Goal: Task Accomplishment & Management: Manage account settings

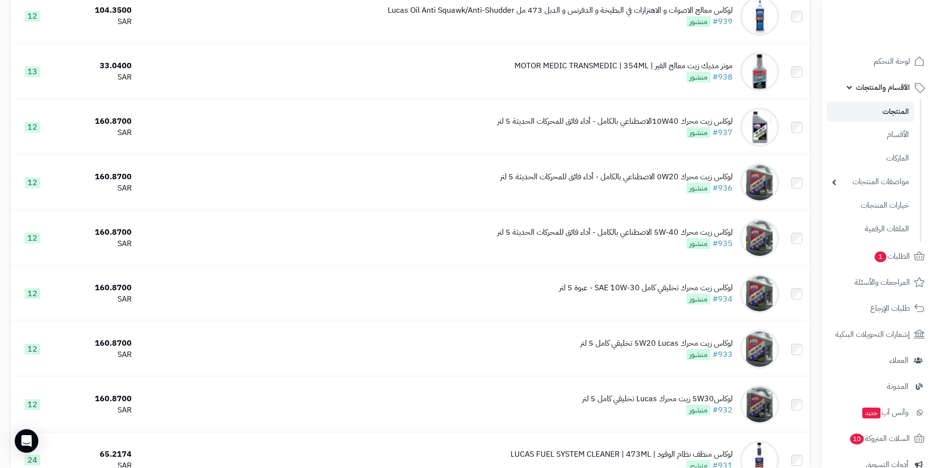
scroll to position [196, 0]
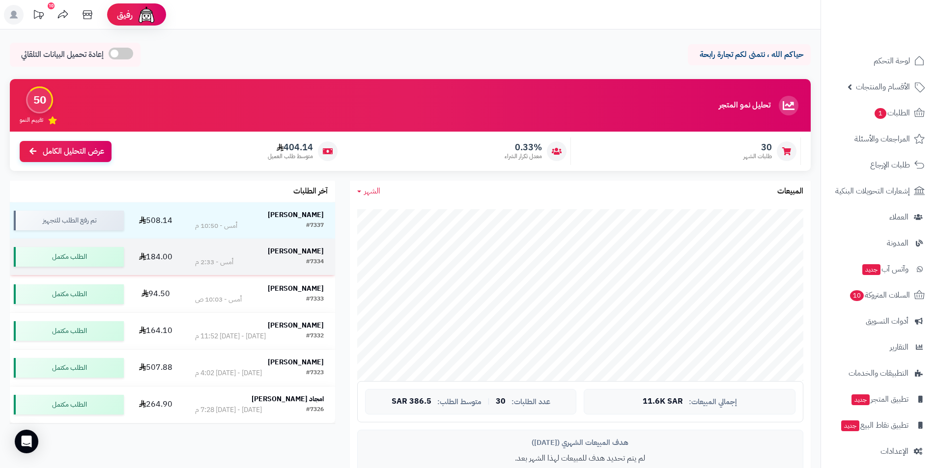
click at [303, 252] on strong "ابراهيم الموسى" at bounding box center [296, 251] width 56 height 10
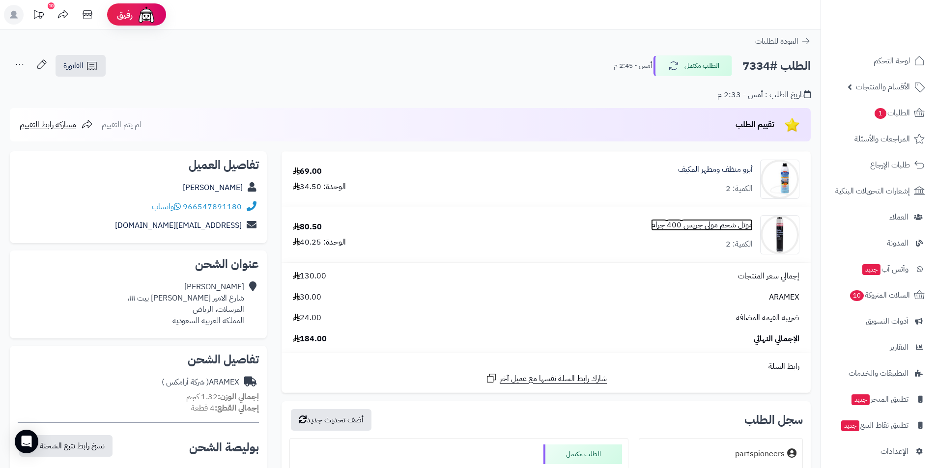
click at [696, 224] on link "موتل شحم مولي جريس 400 جرام" at bounding box center [702, 225] width 102 height 11
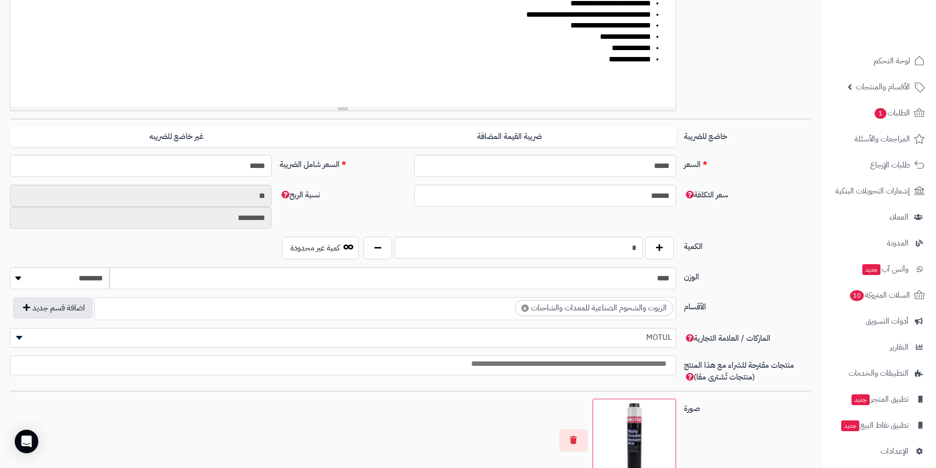
scroll to position [241, 0]
click at [625, 253] on input "*" at bounding box center [518, 247] width 248 height 22
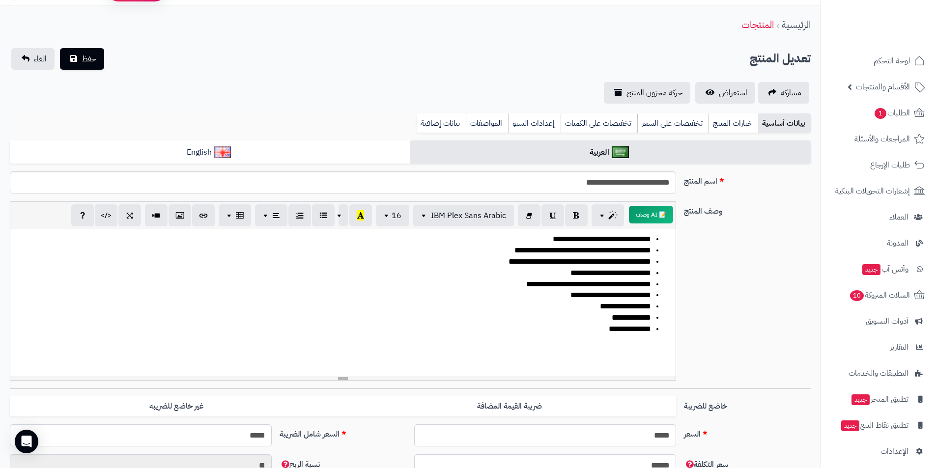
scroll to position [0, 0]
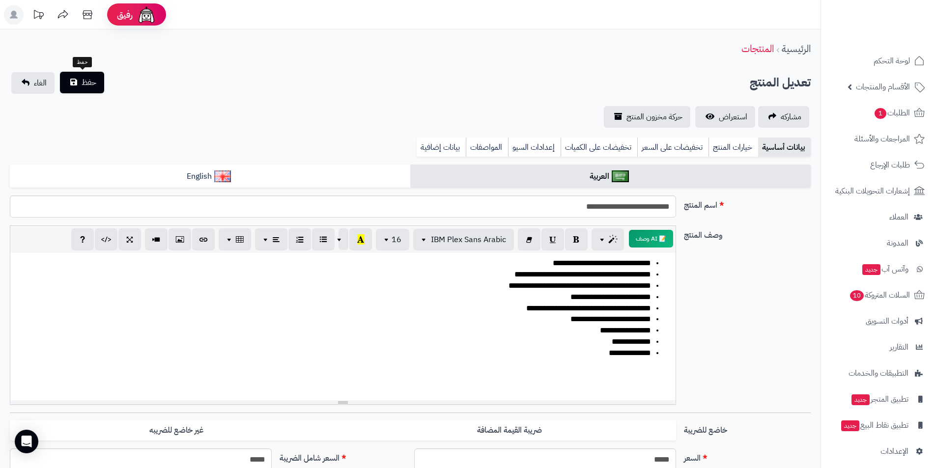
type input "*"
click at [80, 88] on button "حفظ" at bounding box center [82, 83] width 44 height 22
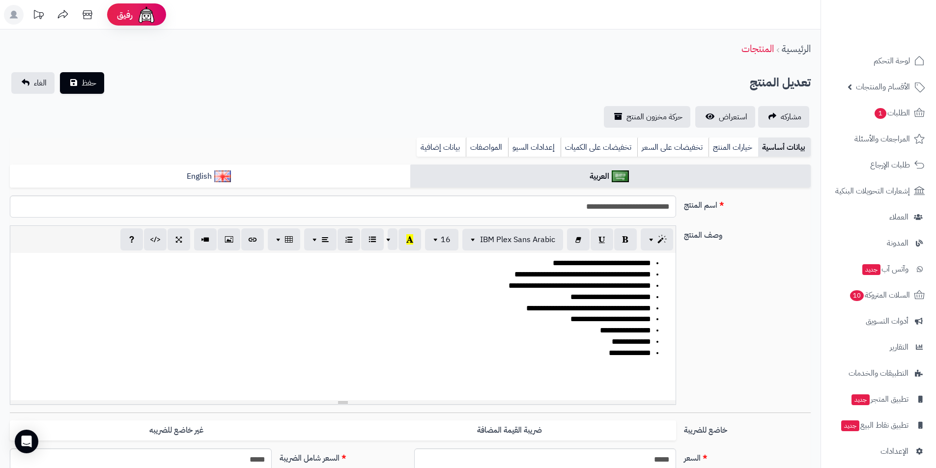
scroll to position [246, 0]
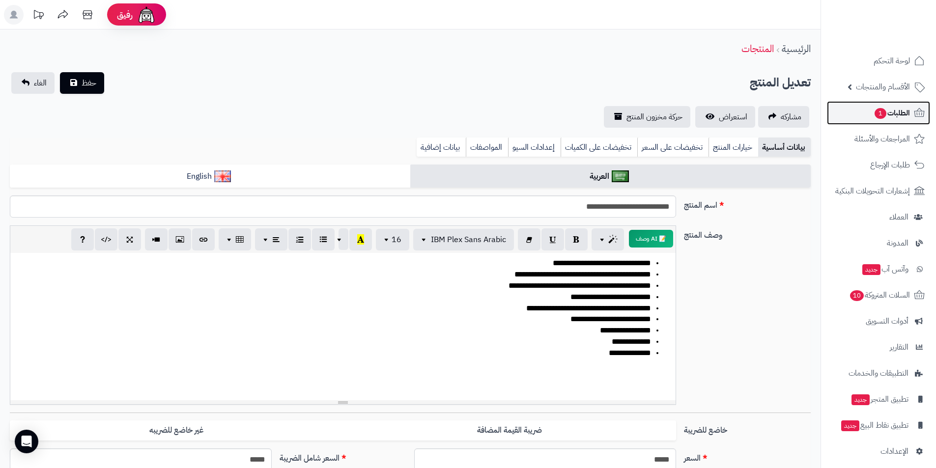
click at [903, 111] on span "الطلبات 1" at bounding box center [891, 113] width 36 height 14
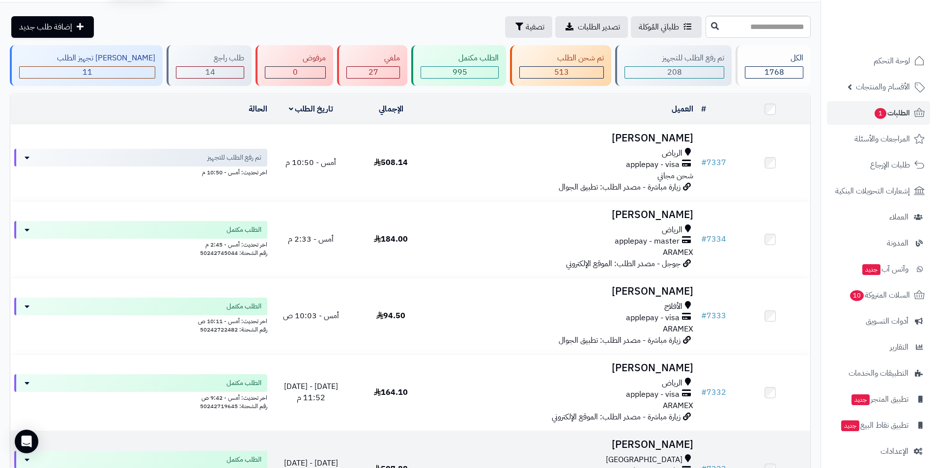
scroll to position [26, 0]
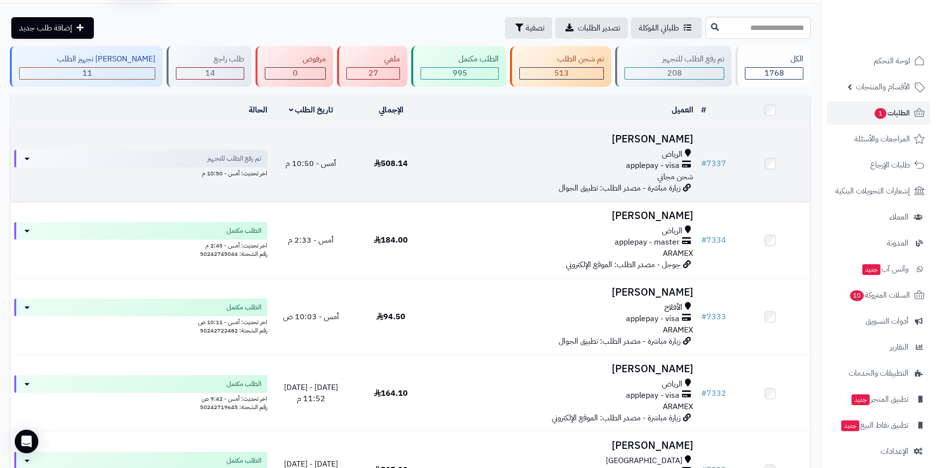
click at [475, 165] on div "applepay - visa" at bounding box center [564, 165] width 258 height 11
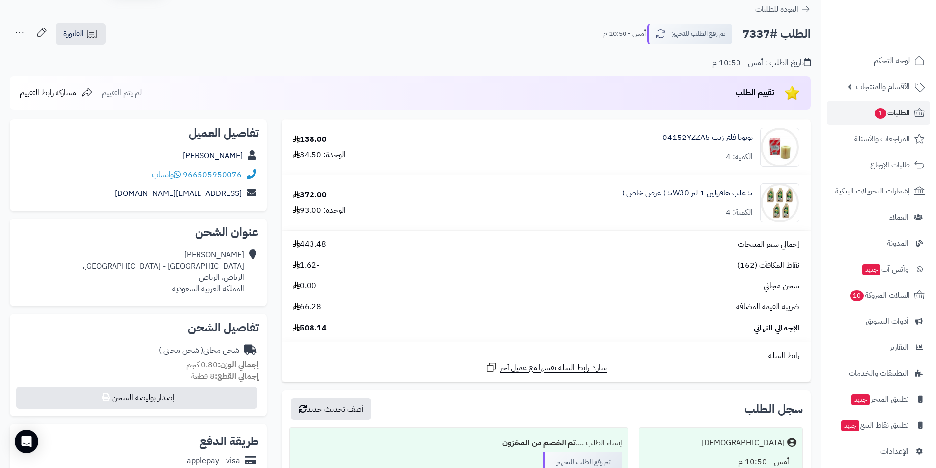
scroll to position [49, 0]
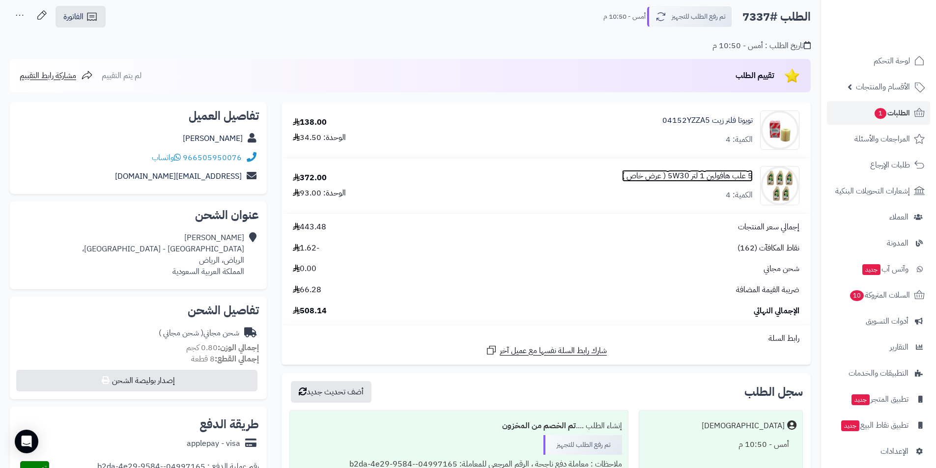
click at [749, 178] on link "5 علب هافولين 1 لتر 5W30 ( عرض خاص )" at bounding box center [687, 175] width 131 height 11
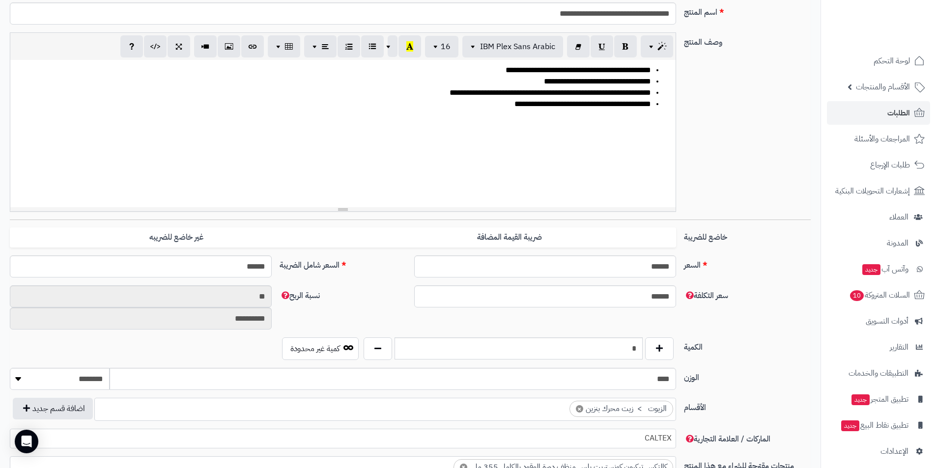
scroll to position [196, 0]
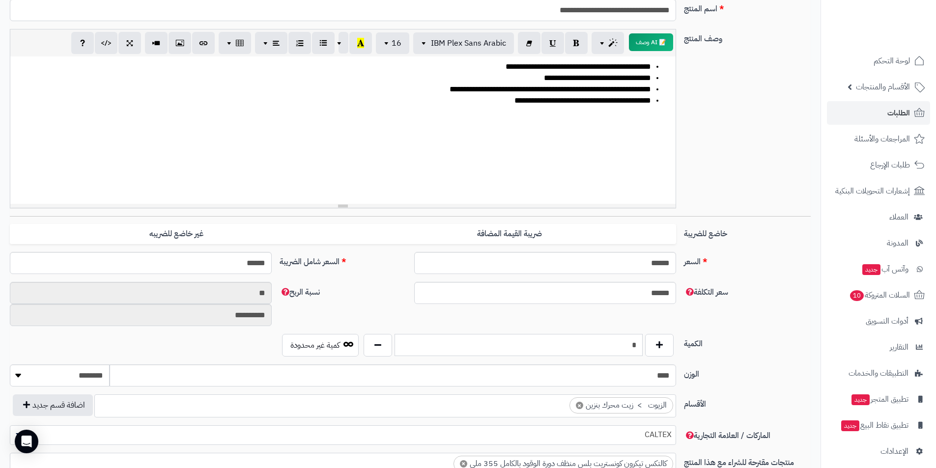
click at [588, 355] on input "*" at bounding box center [518, 345] width 248 height 22
type input "**"
click at [560, 262] on input "******" at bounding box center [545, 263] width 262 height 22
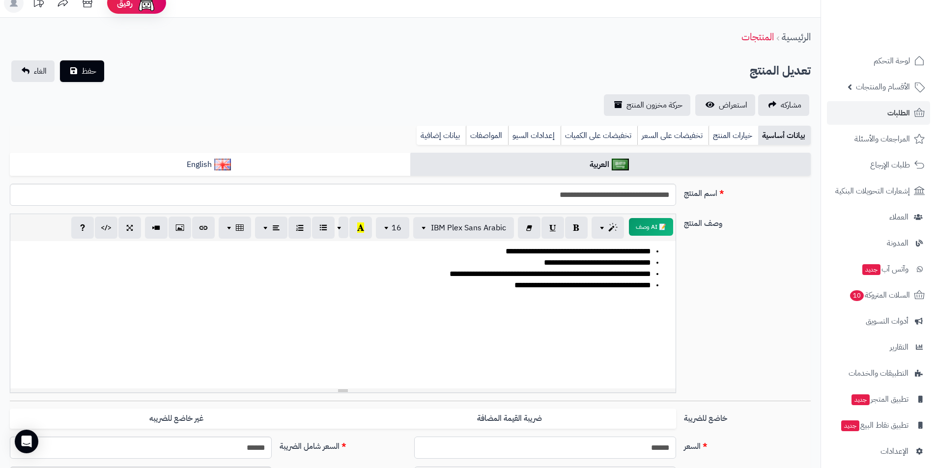
scroll to position [0, 0]
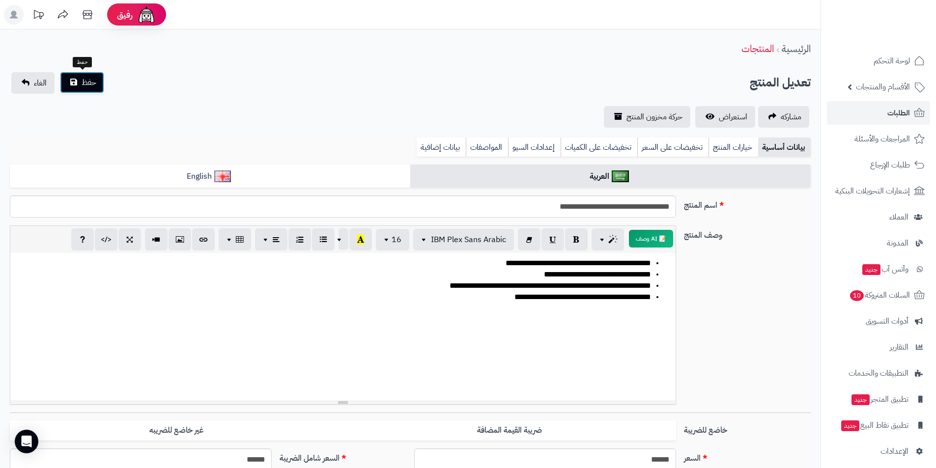
click at [87, 87] on span "حفظ" at bounding box center [89, 83] width 15 height 12
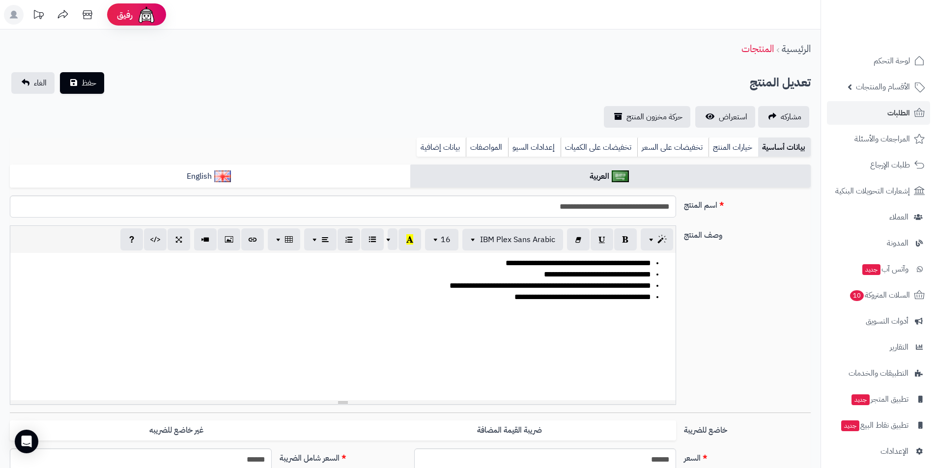
scroll to position [221, 0]
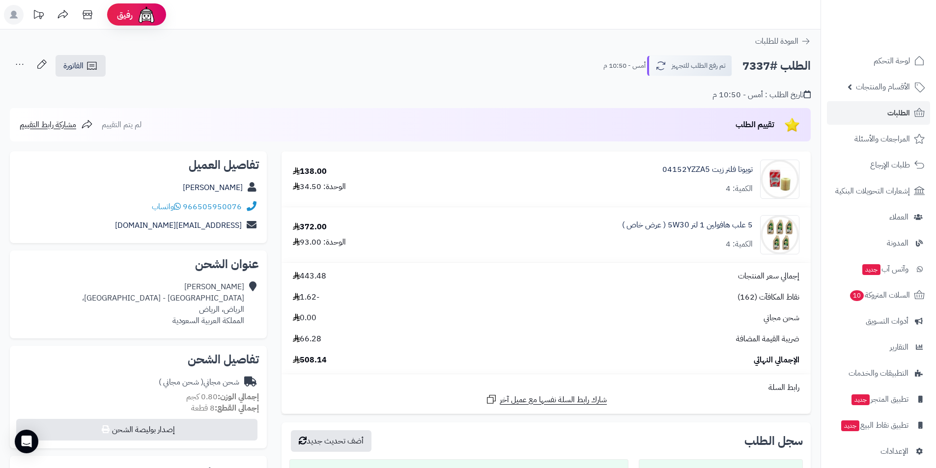
scroll to position [49, 0]
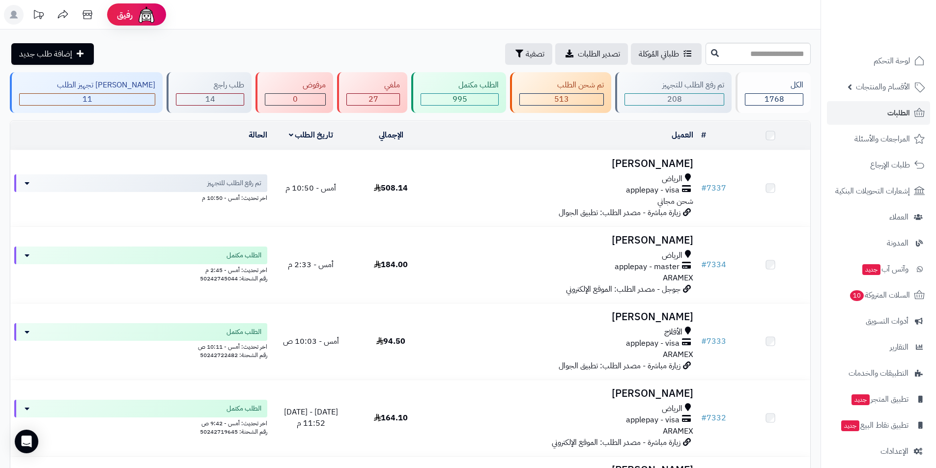
scroll to position [26, 0]
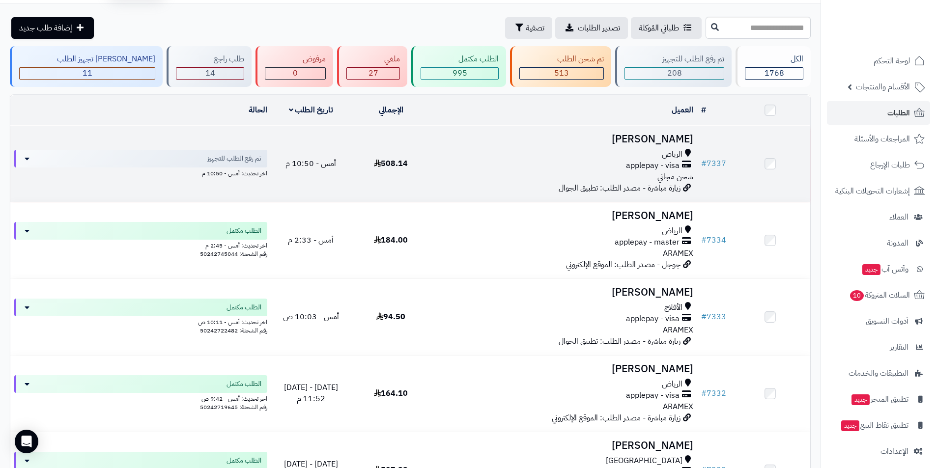
click at [682, 139] on h3 "[PERSON_NAME]" at bounding box center [564, 139] width 258 height 11
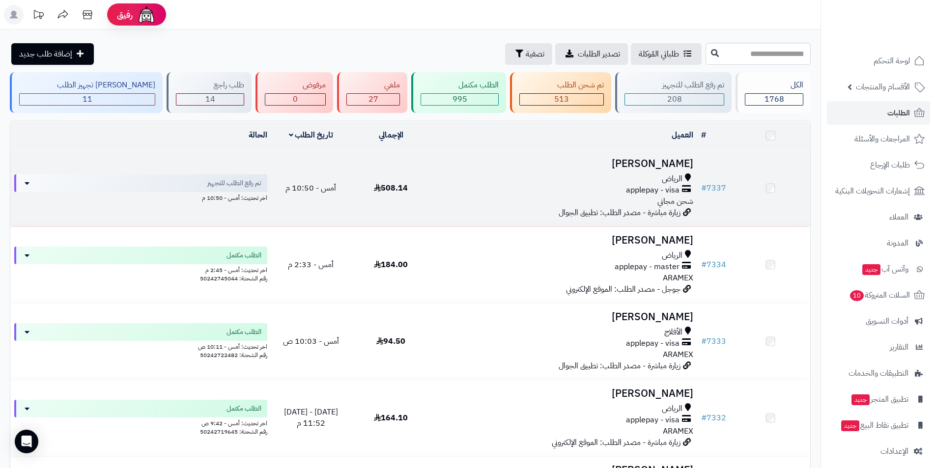
scroll to position [26, 0]
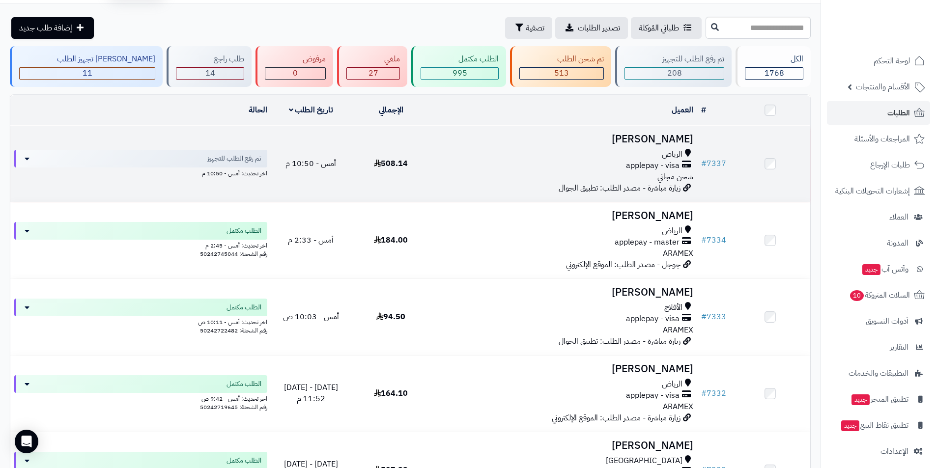
click at [669, 139] on h3 "[PERSON_NAME]" at bounding box center [564, 139] width 258 height 11
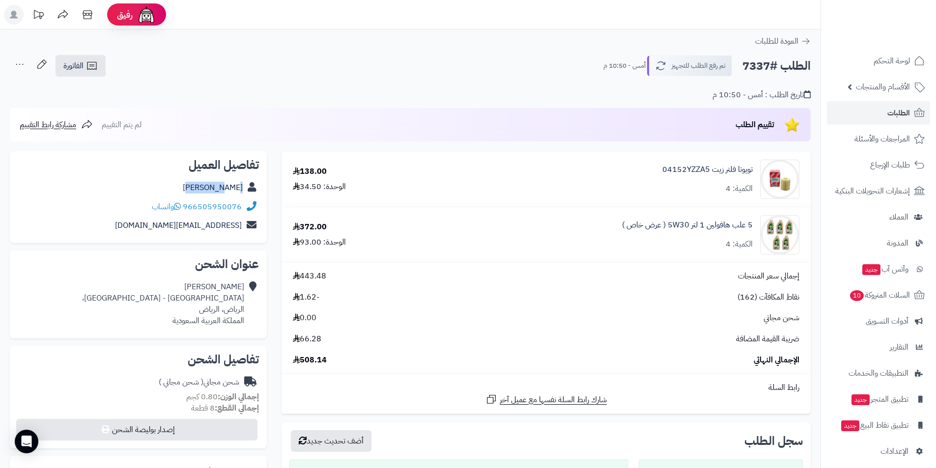
drag, startPoint x: 206, startPoint y: 188, endPoint x: 254, endPoint y: 187, distance: 48.1
click at [254, 187] on div "احمد سيف" at bounding box center [138, 187] width 241 height 19
copy div "[PERSON_NAME]"
click at [635, 227] on link "5 علب هافولين 1 لتر 5W30 ( عرض خاص )" at bounding box center [687, 225] width 131 height 11
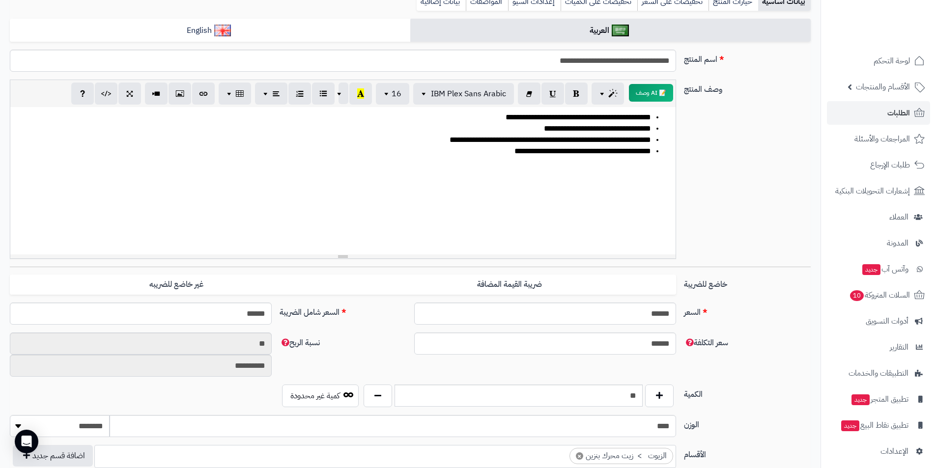
scroll to position [49, 0]
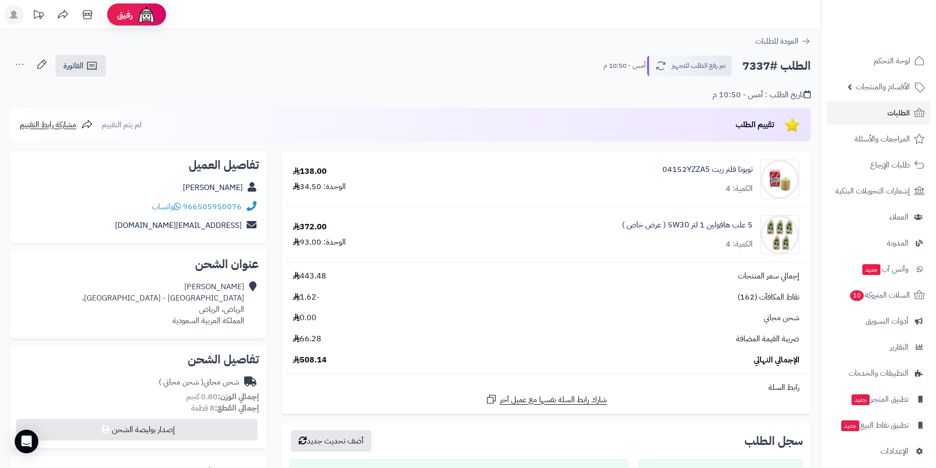
click at [310, 322] on span "0.00" at bounding box center [305, 317] width 24 height 11
click at [312, 362] on span "508.14" at bounding box center [310, 360] width 34 height 11
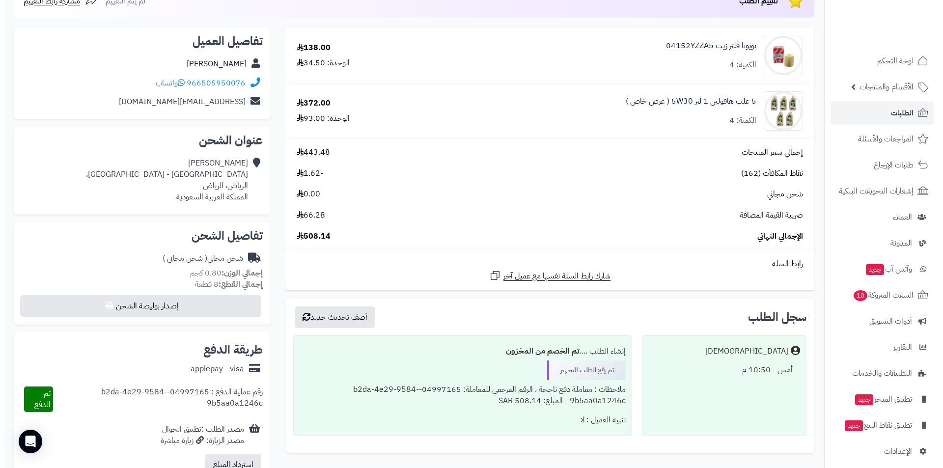
scroll to position [196, 0]
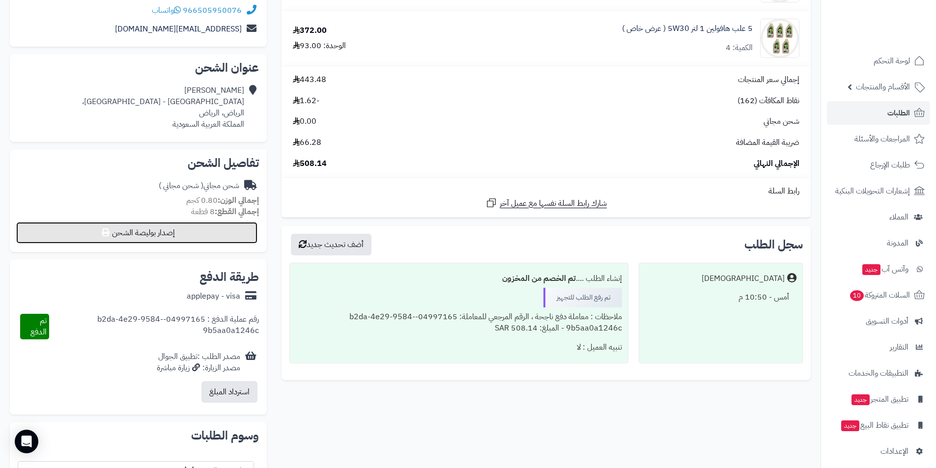
click at [172, 232] on button "إصدار بوليصة الشحن" at bounding box center [136, 233] width 241 height 22
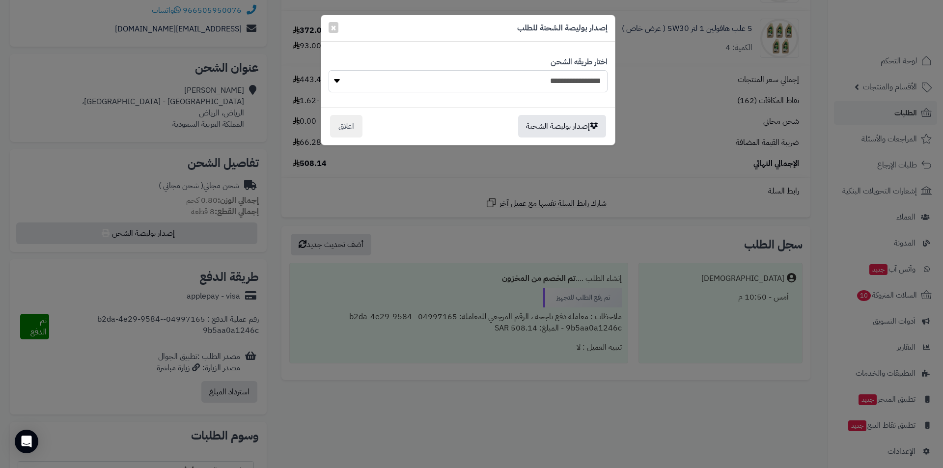
drag, startPoint x: 495, startPoint y: 76, endPoint x: 497, endPoint y: 83, distance: 8.2
click at [495, 76] on select "**********" at bounding box center [468, 81] width 279 height 22
select select "******"
click at [329, 70] on select "**********" at bounding box center [468, 81] width 279 height 22
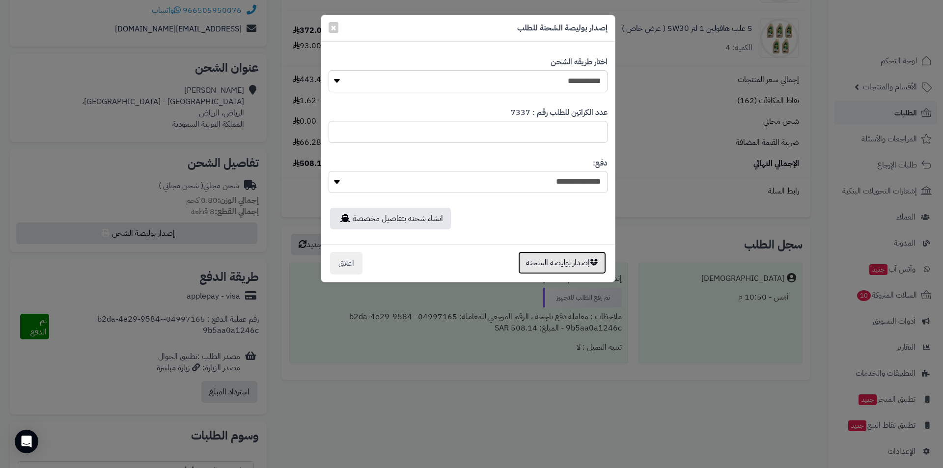
click at [553, 260] on button "إصدار بوليصة الشحنة" at bounding box center [562, 262] width 88 height 23
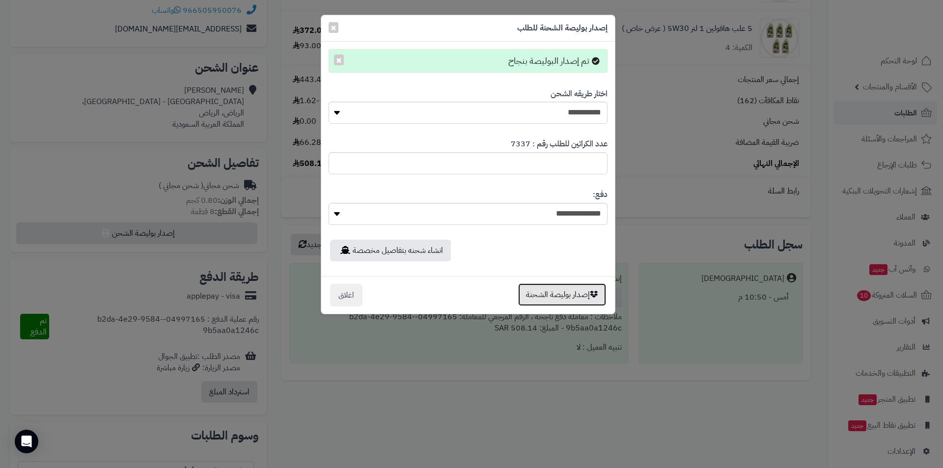
click at [574, 290] on button "إصدار بوليصة الشحنة" at bounding box center [562, 294] width 88 height 23
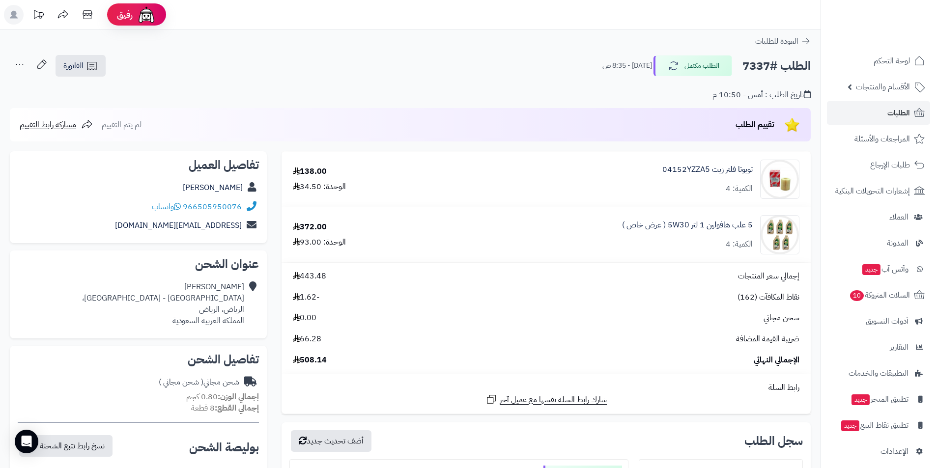
scroll to position [196, 0]
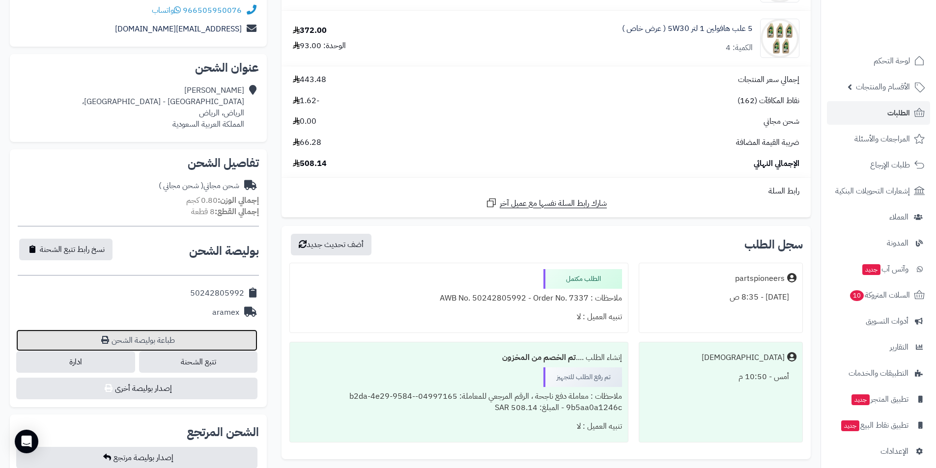
click at [166, 336] on link "طباعة بوليصة الشحن" at bounding box center [136, 341] width 241 height 22
